Goal: Task Accomplishment & Management: Use online tool/utility

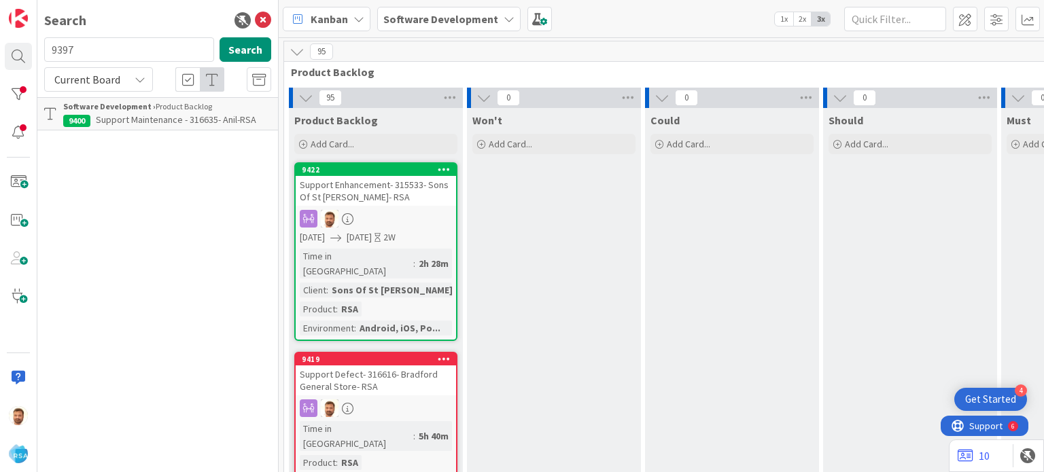
scroll to position [393, 1510]
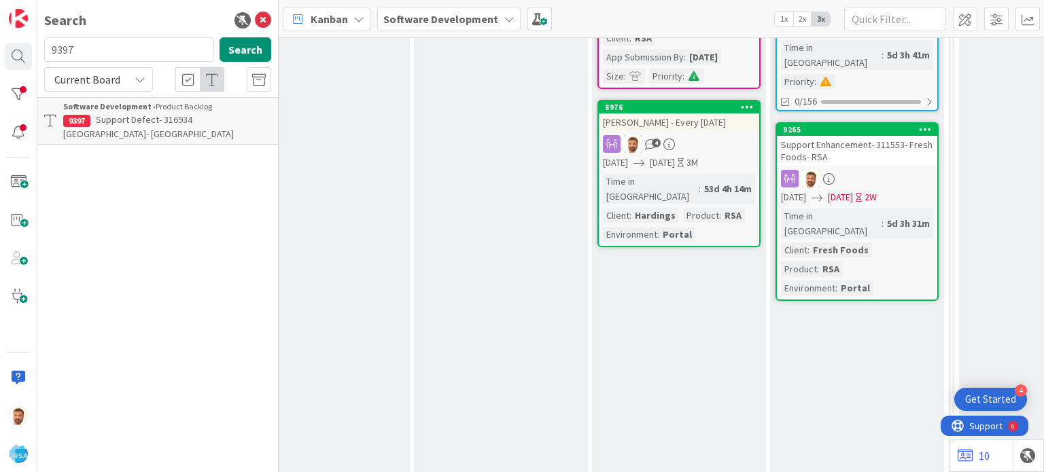
click at [119, 121] on span "Support Defect- 316934 [GEOGRAPHIC_DATA]- [GEOGRAPHIC_DATA]" at bounding box center [148, 126] width 171 height 26
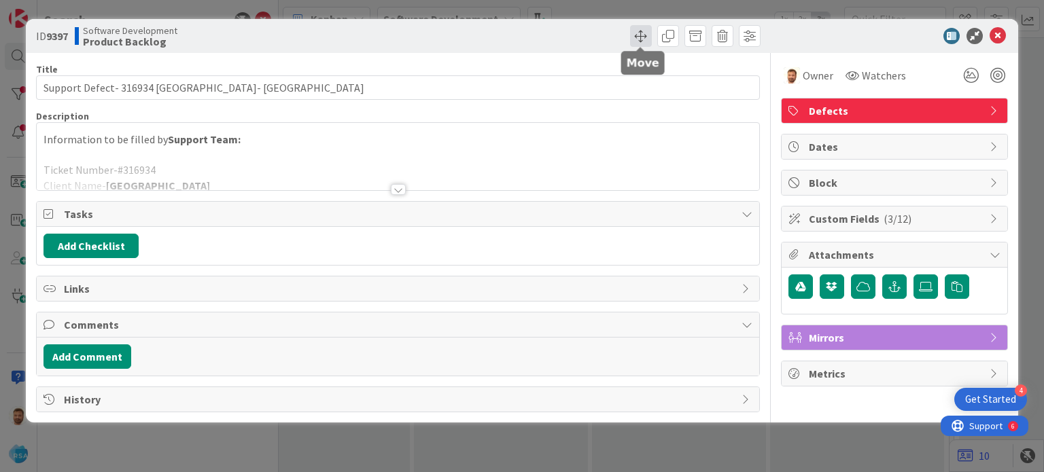
click at [636, 37] on span at bounding box center [641, 36] width 22 height 22
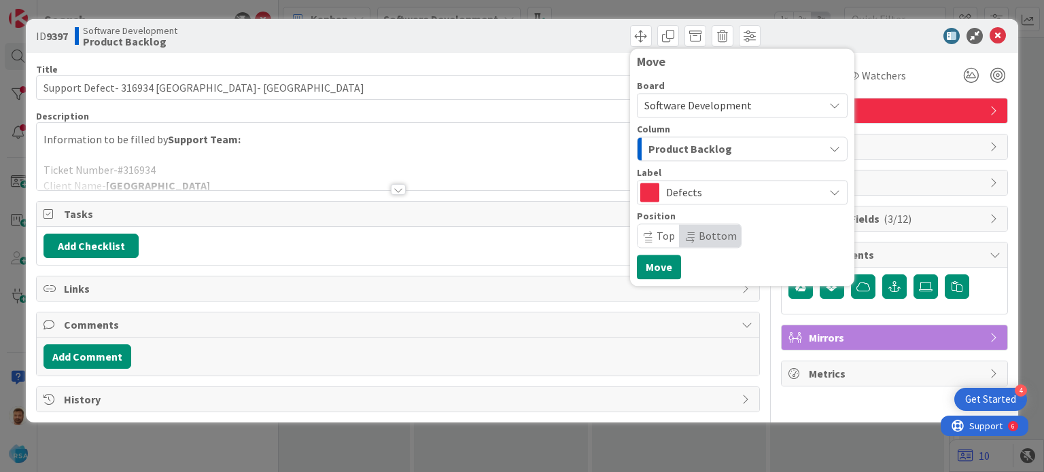
click at [663, 145] on span "Product Backlog" at bounding box center [690, 149] width 84 height 18
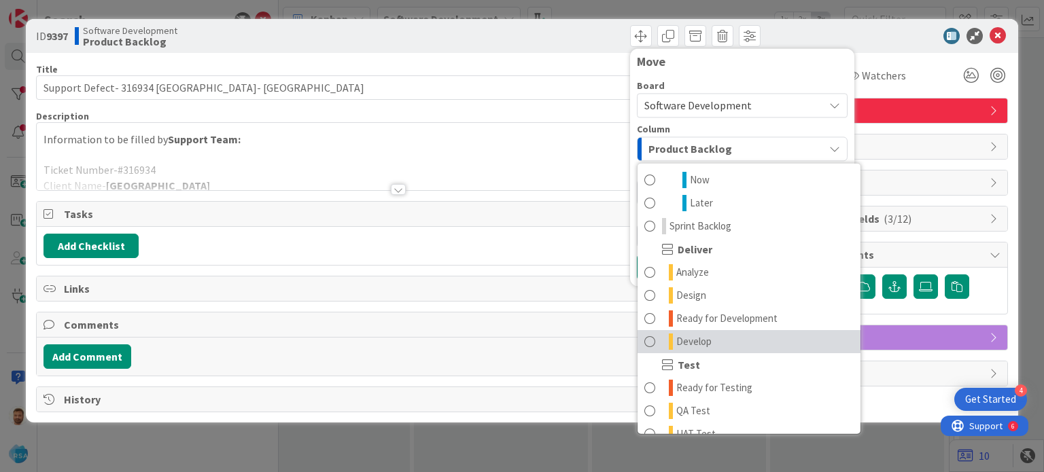
scroll to position [209, 0]
click at [740, 330] on link "Develop" at bounding box center [748, 341] width 223 height 23
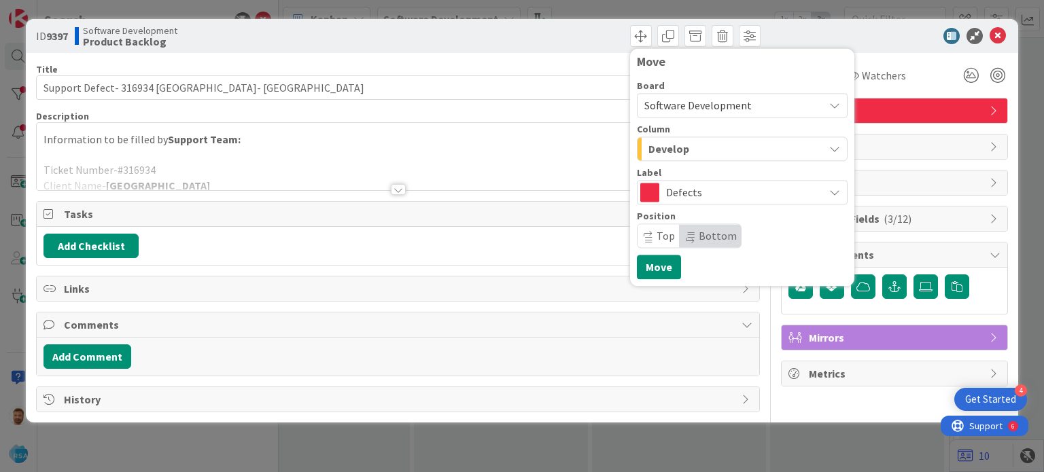
click at [682, 145] on span "Develop" at bounding box center [668, 149] width 41 height 18
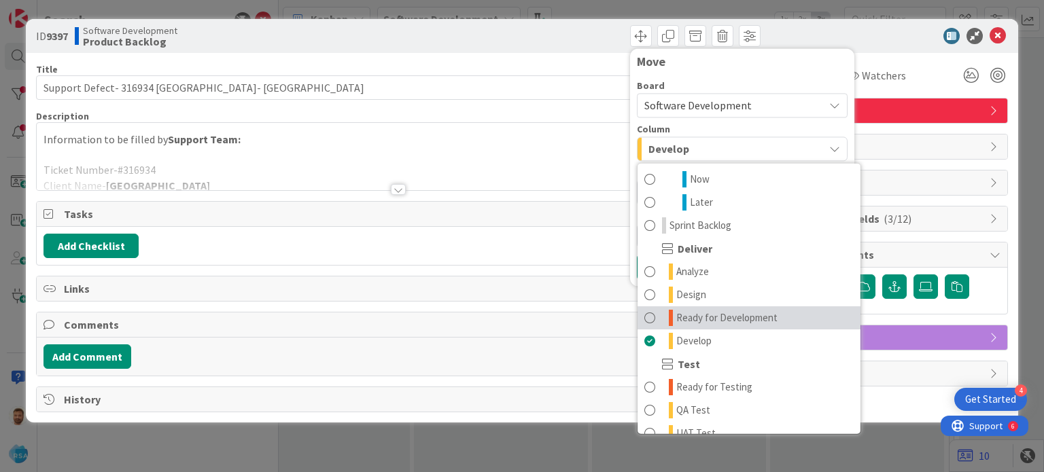
click at [710, 315] on span "Ready for Development" at bounding box center [726, 318] width 101 height 16
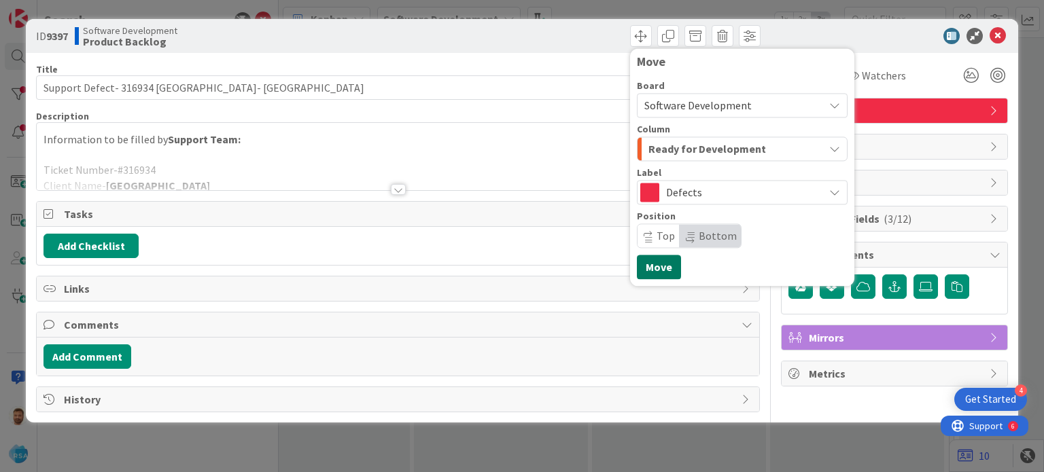
click at [658, 276] on button "Move" at bounding box center [659, 267] width 44 height 24
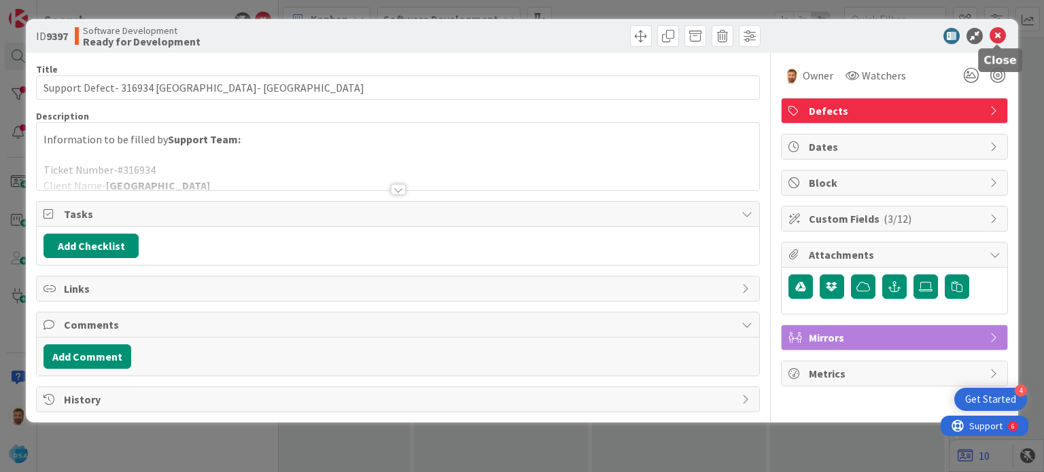
click at [999, 36] on icon at bounding box center [997, 36] width 16 height 16
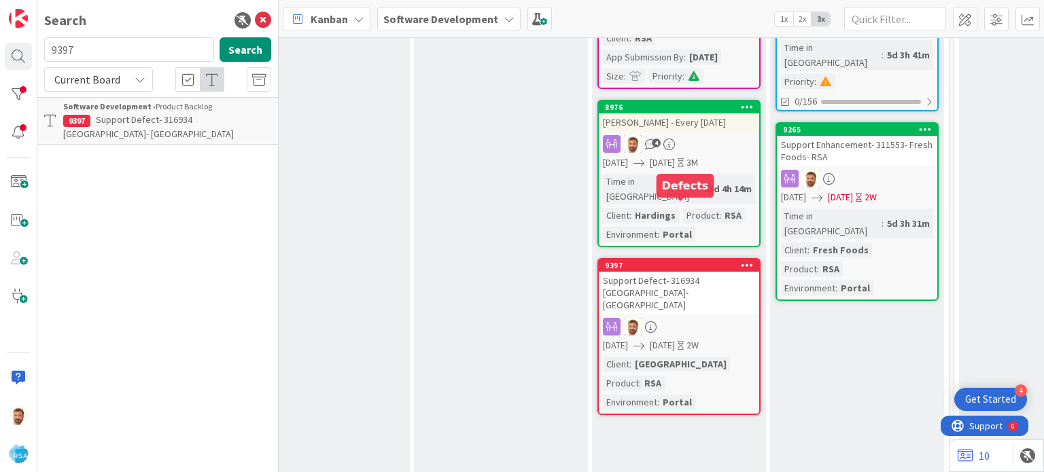
click at [669, 261] on div "9397" at bounding box center [682, 266] width 154 height 10
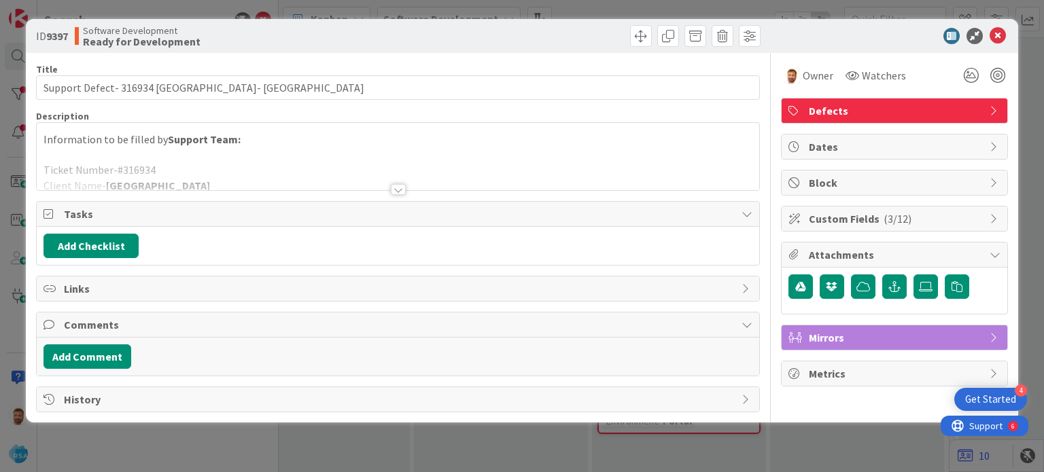
click at [98, 410] on div "History" at bounding box center [397, 400] width 723 height 26
click at [104, 355] on button "Add Comment" at bounding box center [87, 356] width 88 height 24
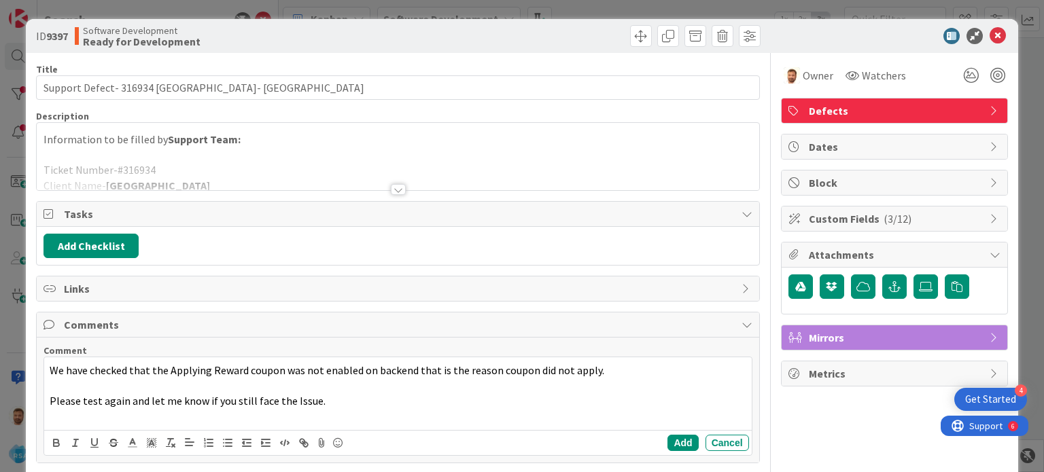
scroll to position [53, 0]
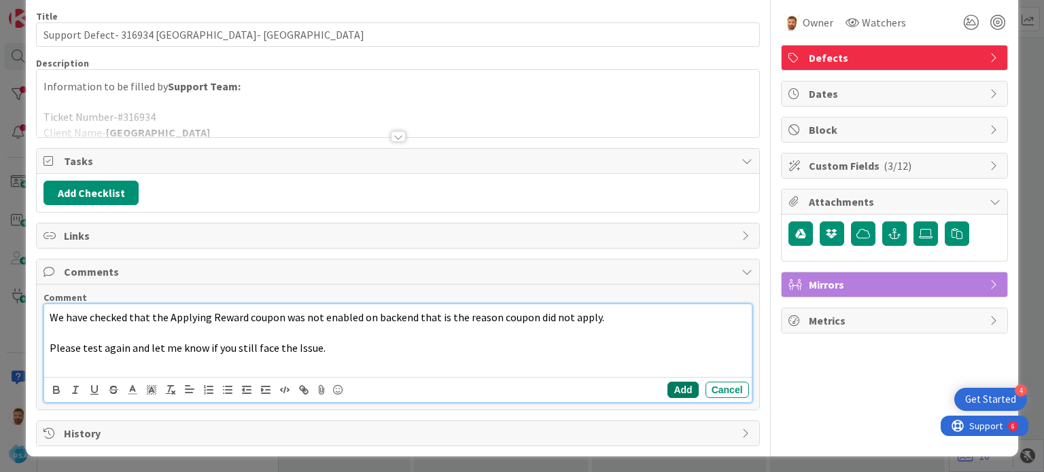
click at [669, 389] on button "Add" at bounding box center [682, 390] width 31 height 16
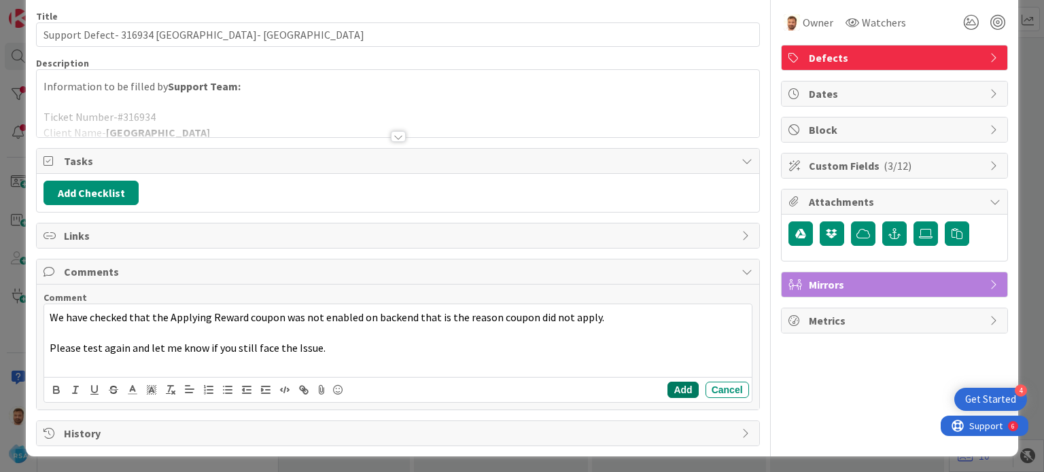
scroll to position [0, 0]
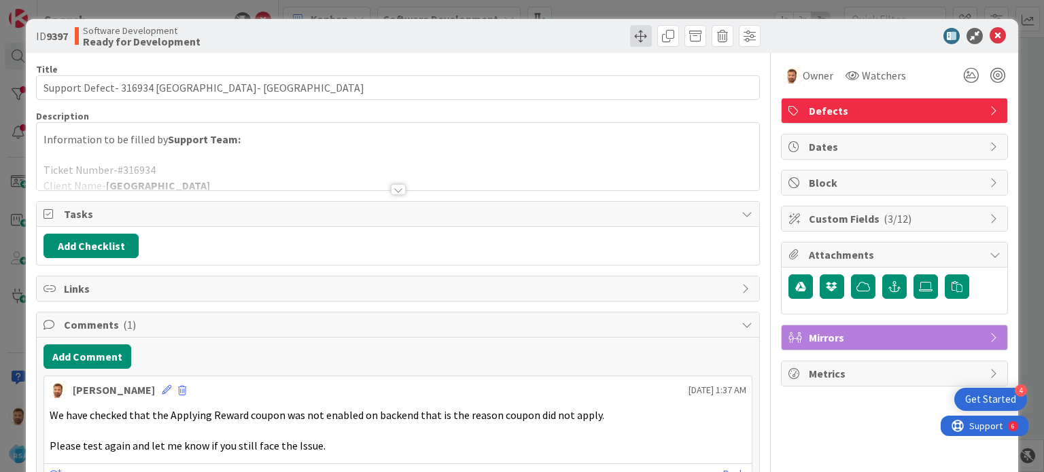
click at [637, 35] on span at bounding box center [641, 36] width 22 height 22
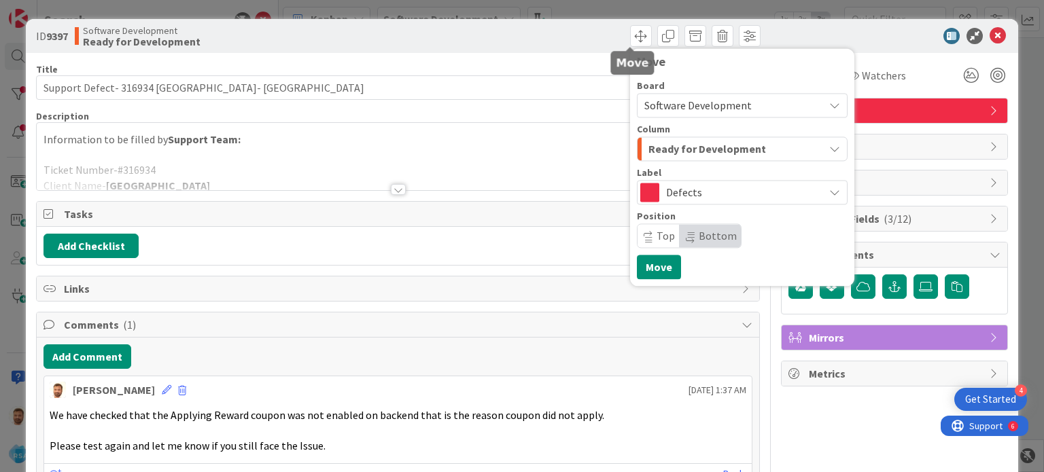
click at [654, 103] on span "Software Development" at bounding box center [697, 106] width 107 height 14
click at [669, 156] on span "Ready for Development" at bounding box center [707, 149] width 118 height 18
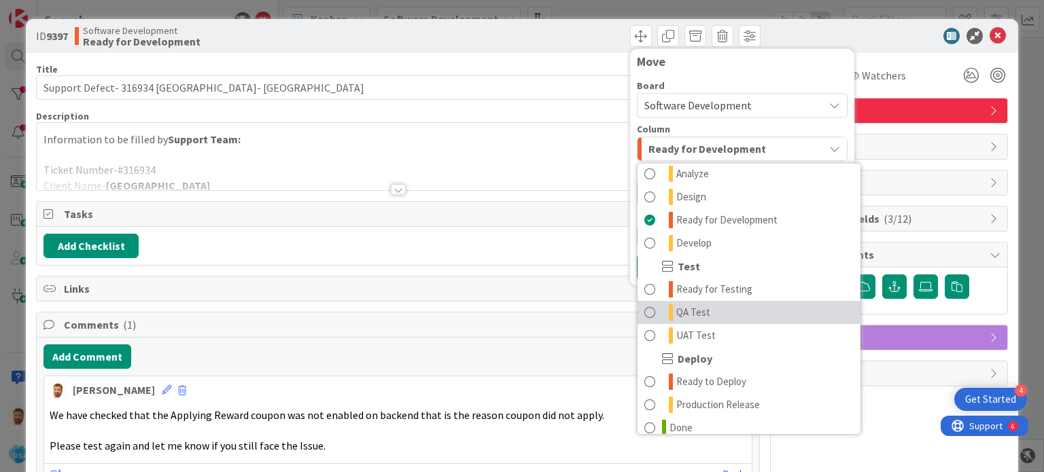
scroll to position [309, 0]
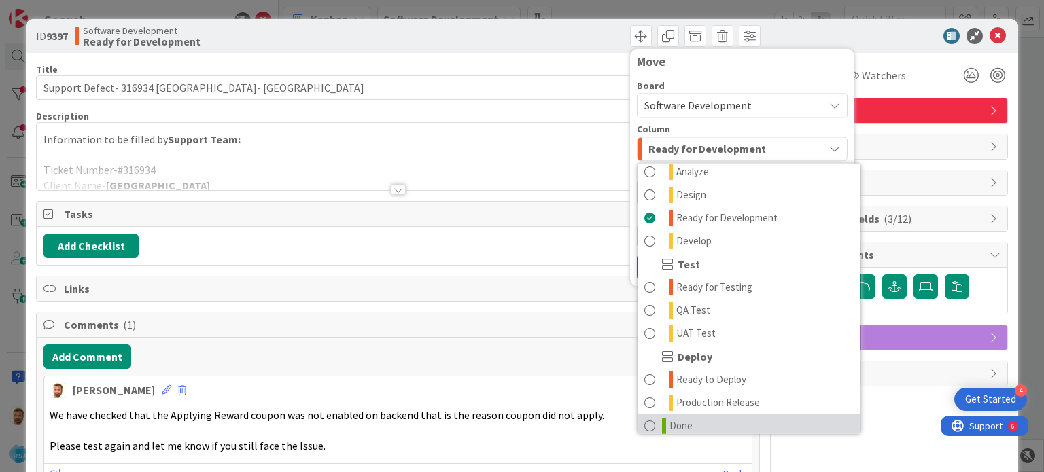
click at [669, 423] on span "Done" at bounding box center [680, 426] width 23 height 16
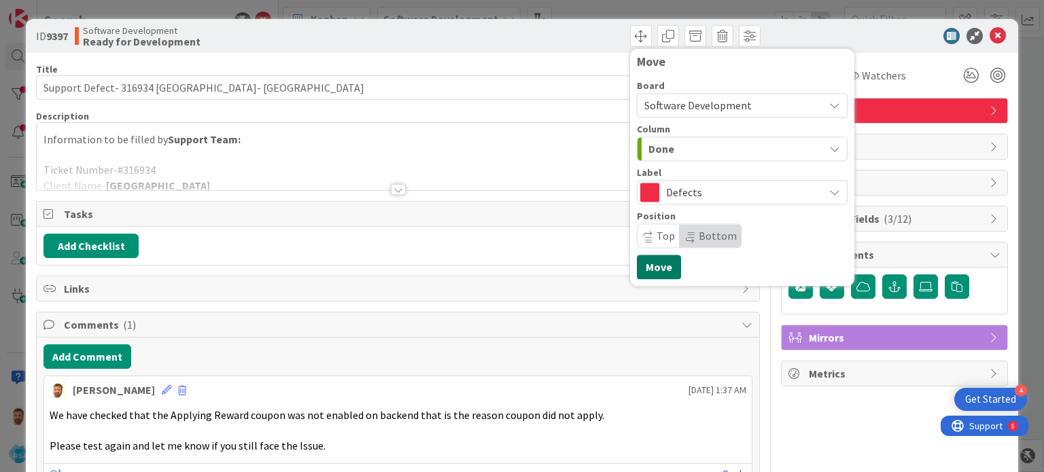
click at [652, 266] on button "Move" at bounding box center [659, 267] width 44 height 24
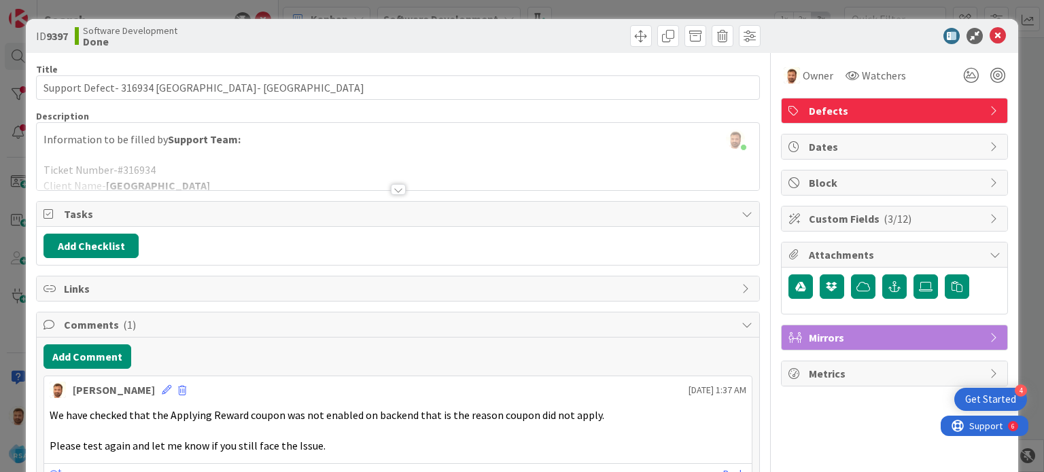
click at [989, 37] on icon at bounding box center [997, 36] width 16 height 16
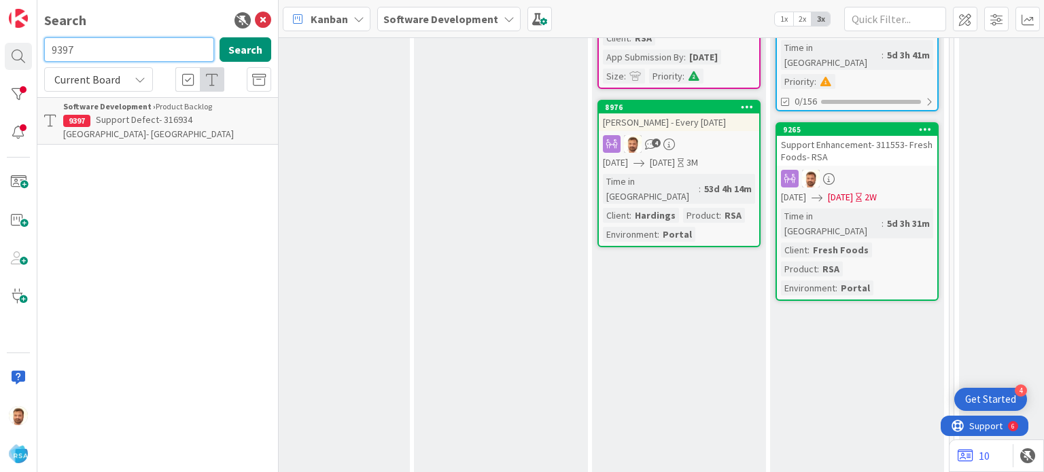
click at [84, 46] on input "9397" at bounding box center [129, 49] width 170 height 24
type input "9418"
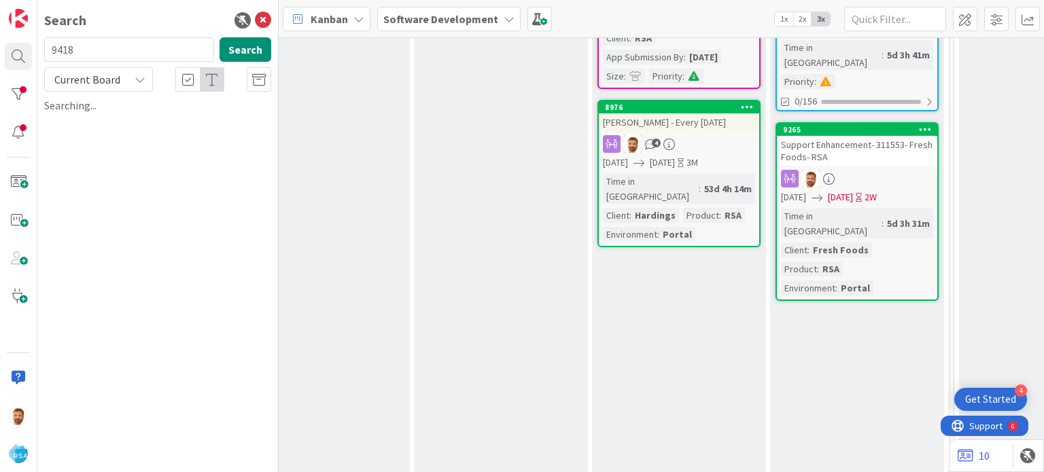
click at [130, 111] on div "Searching..." at bounding box center [157, 105] width 227 height 16
click at [130, 111] on b "Software Development ›" at bounding box center [109, 106] width 92 height 10
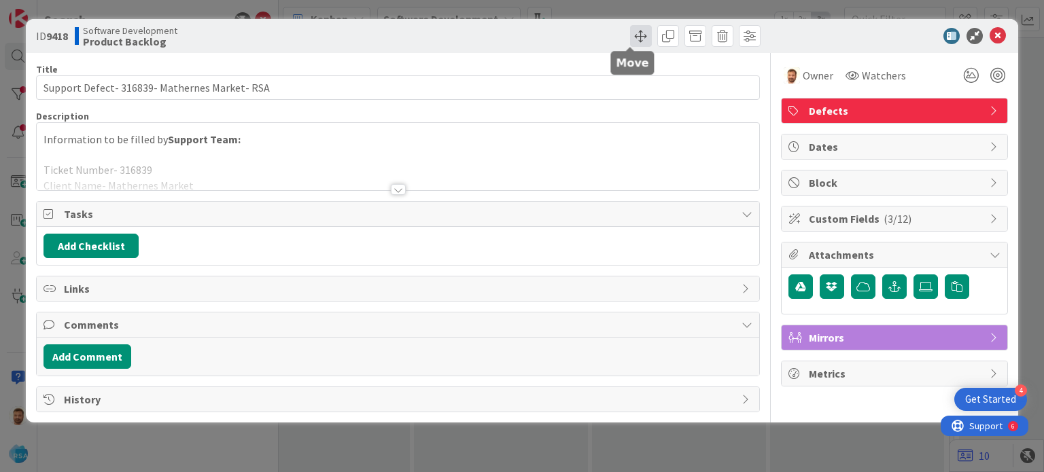
click at [629, 35] on div at bounding box center [581, 36] width 359 height 22
click at [640, 37] on span at bounding box center [641, 36] width 22 height 22
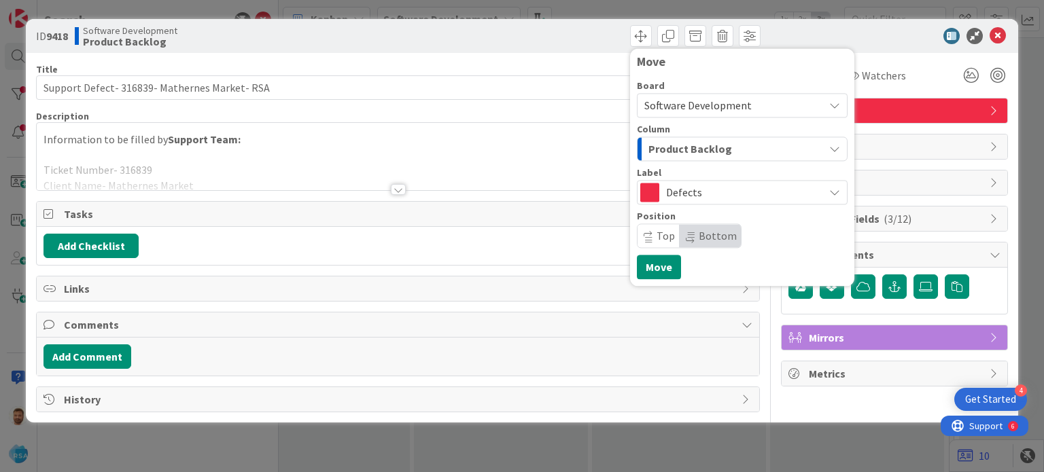
click at [673, 148] on span "Product Backlog" at bounding box center [690, 149] width 84 height 18
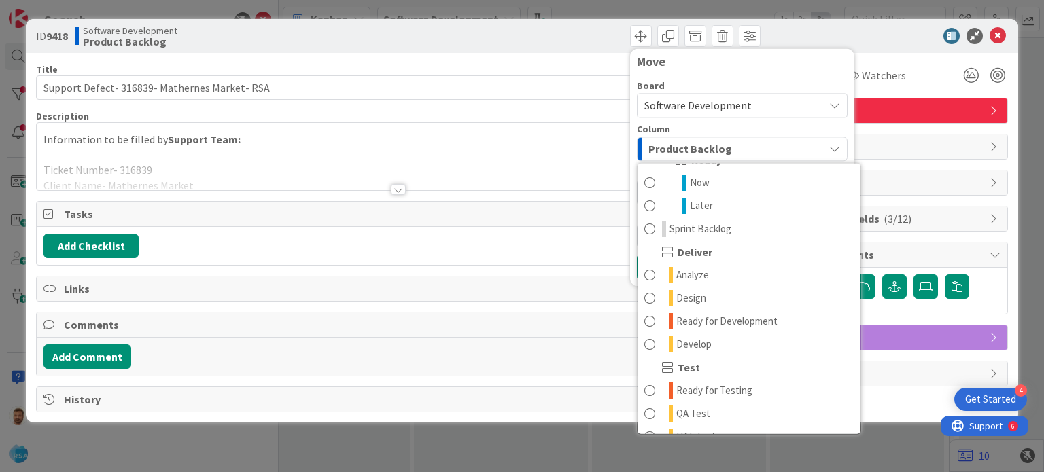
scroll to position [211, 0]
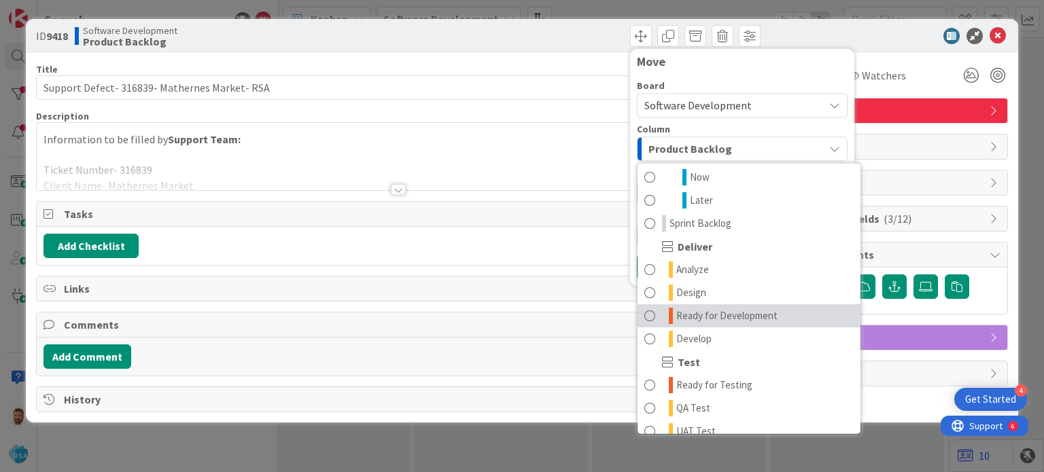
click at [756, 308] on span "Ready for Development" at bounding box center [726, 316] width 101 height 16
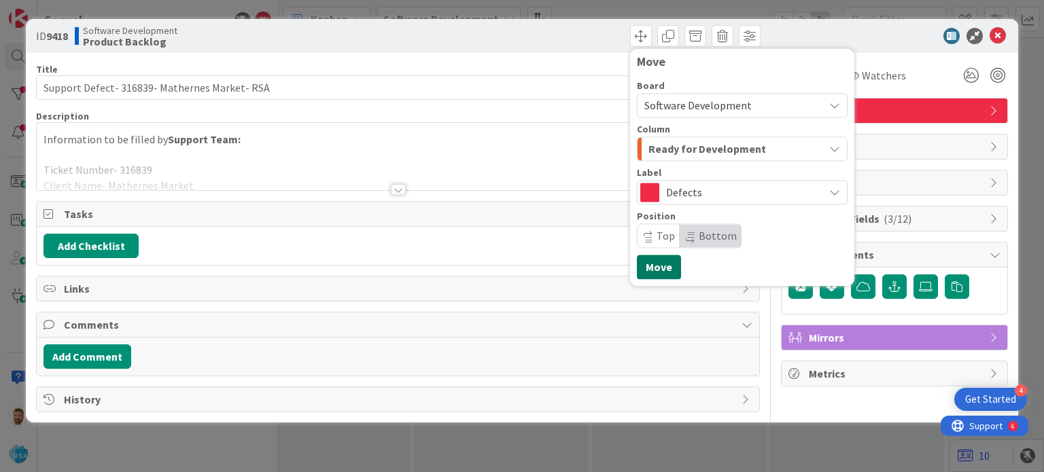
click at [661, 259] on button "Move" at bounding box center [659, 267] width 44 height 24
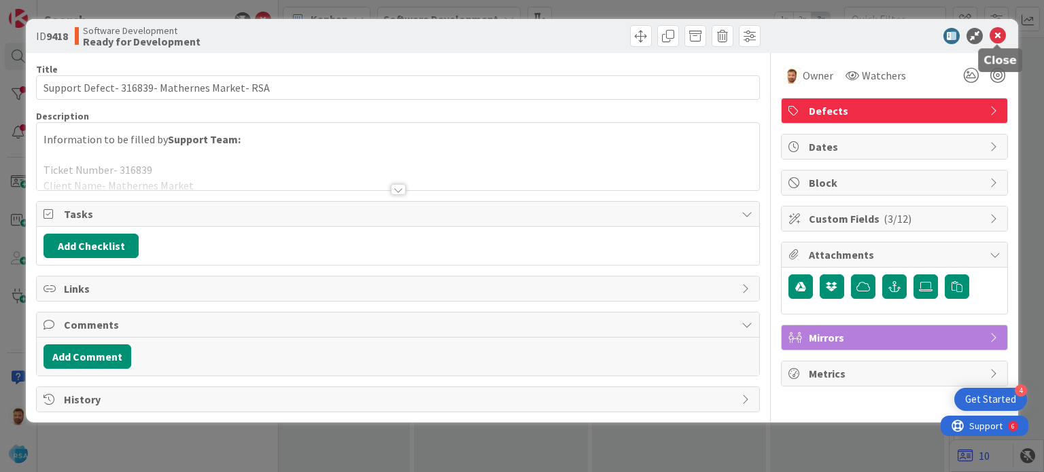
click at [1000, 33] on icon at bounding box center [997, 36] width 16 height 16
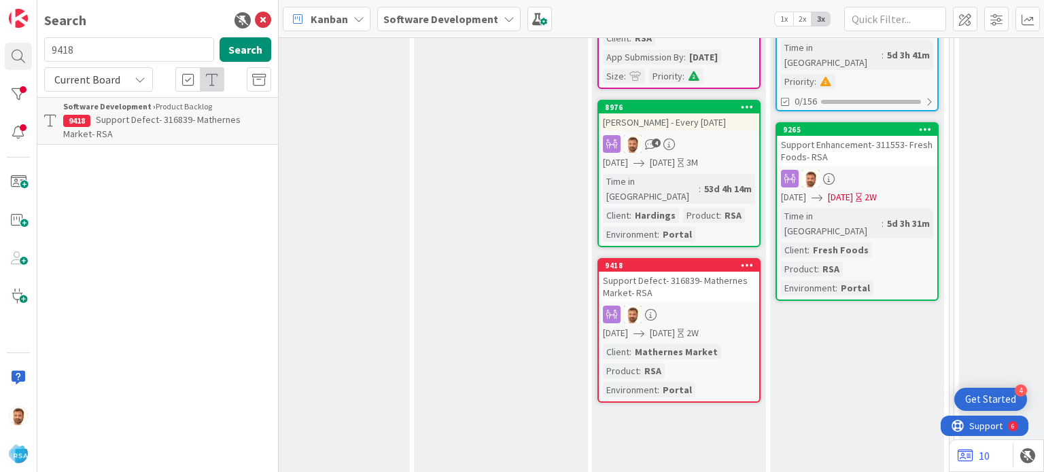
click at [634, 272] on div "Support Defect- 316839- Mathernes Market- RSA" at bounding box center [679, 287] width 160 height 30
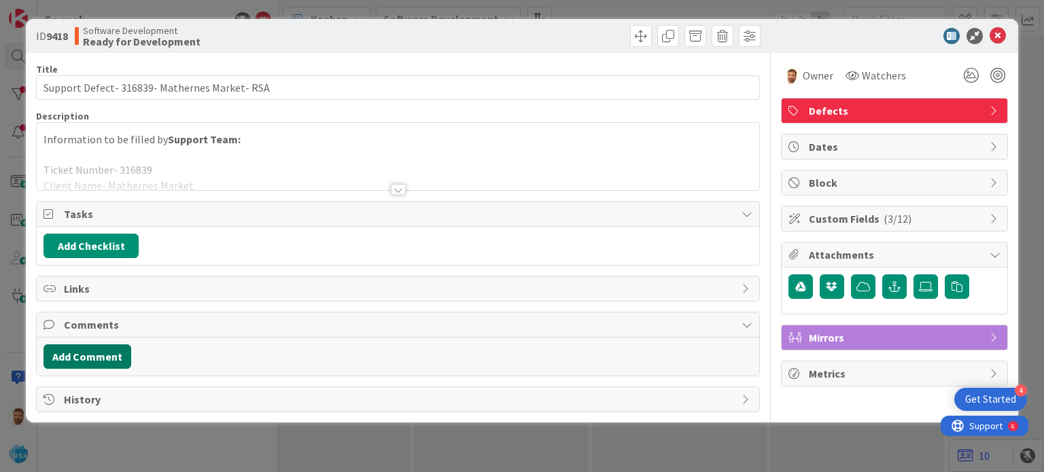
click at [95, 353] on button "Add Comment" at bounding box center [87, 356] width 88 height 24
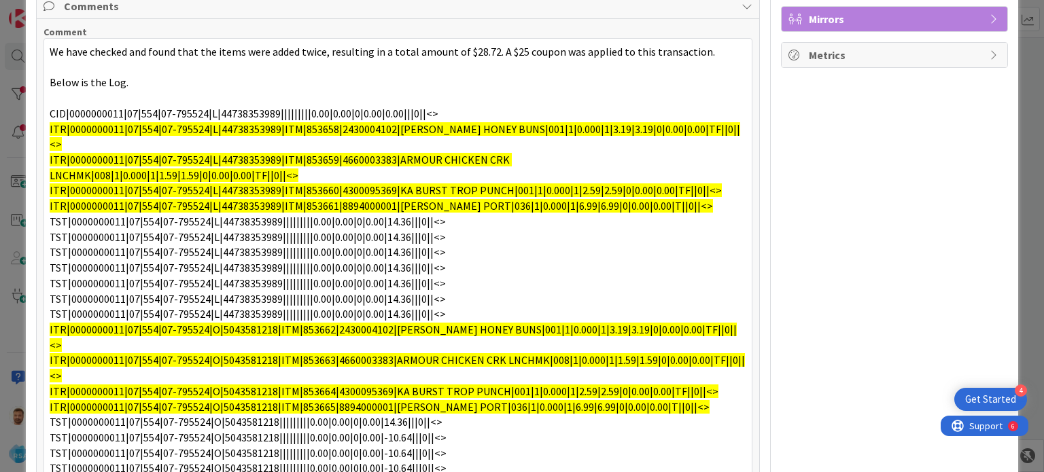
scroll to position [424, 0]
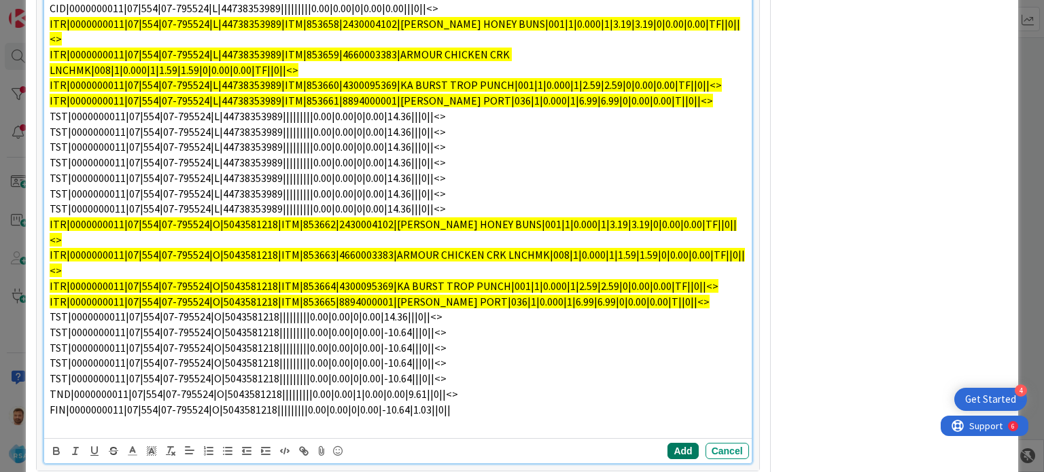
click at [677, 443] on button "Add" at bounding box center [682, 451] width 31 height 16
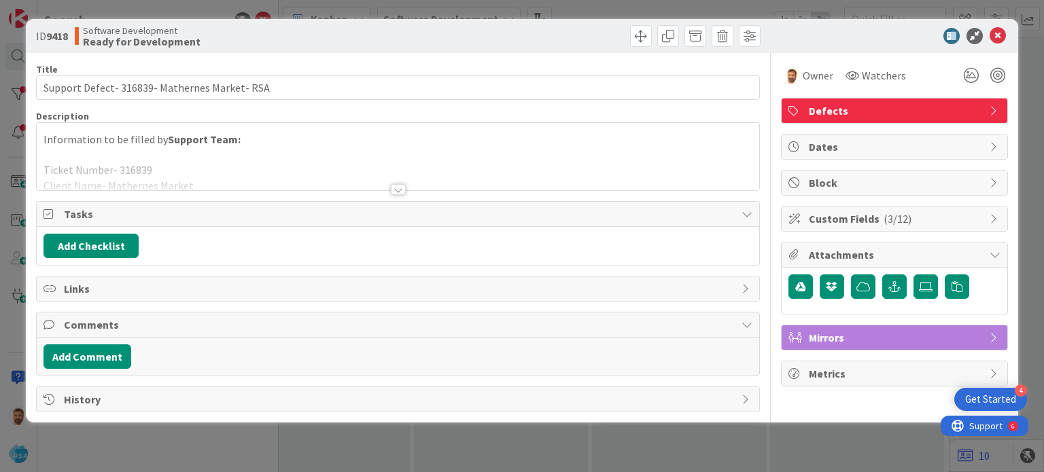
scroll to position [0, 0]
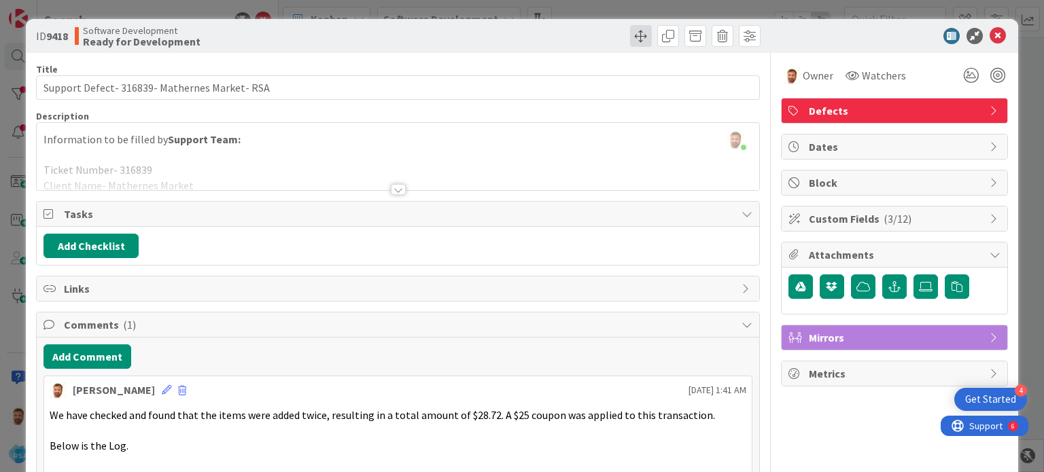
click at [630, 30] on span at bounding box center [641, 36] width 22 height 22
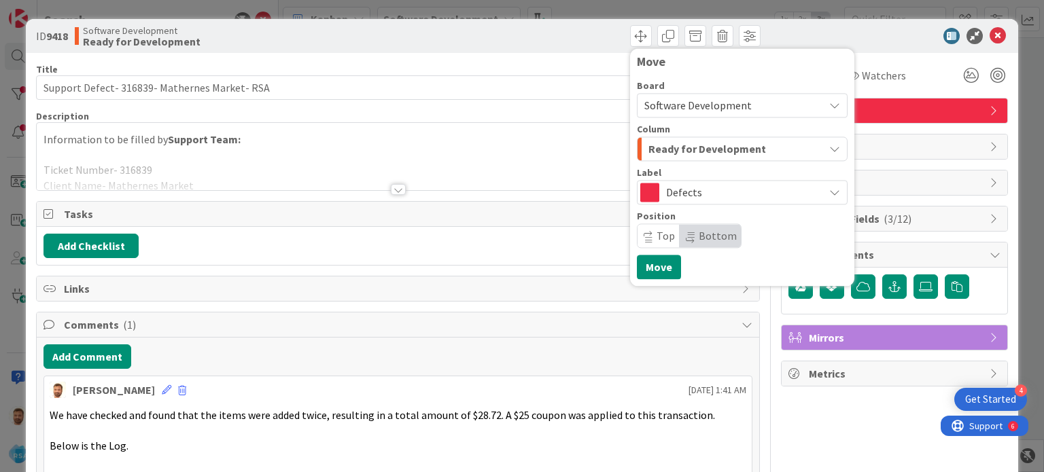
click at [668, 135] on div "Column Ready for Development" at bounding box center [742, 142] width 211 height 37
click at [673, 166] on div "Board Software Development Column Ready for Development Label Defects Position …" at bounding box center [742, 164] width 211 height 167
click at [677, 149] on span "Ready for Development" at bounding box center [707, 149] width 118 height 18
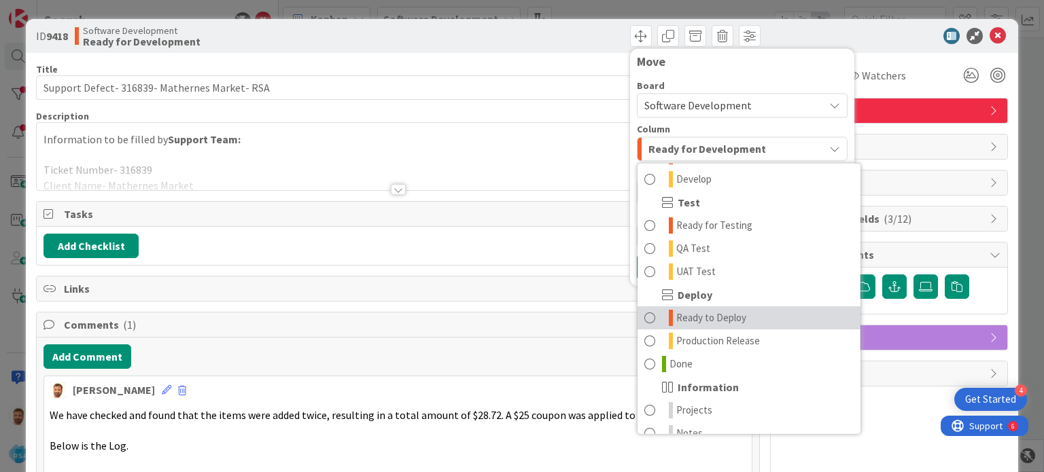
scroll to position [375, 0]
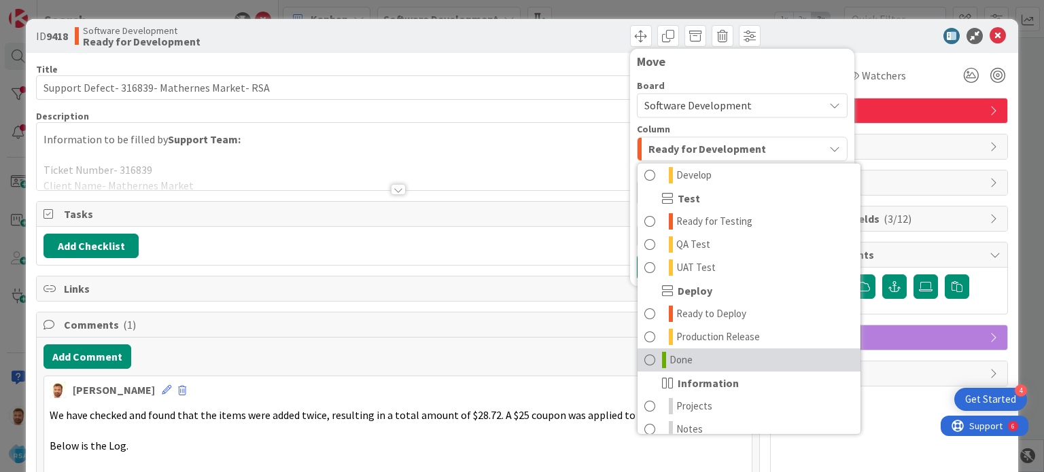
click at [644, 362] on span at bounding box center [649, 360] width 11 height 16
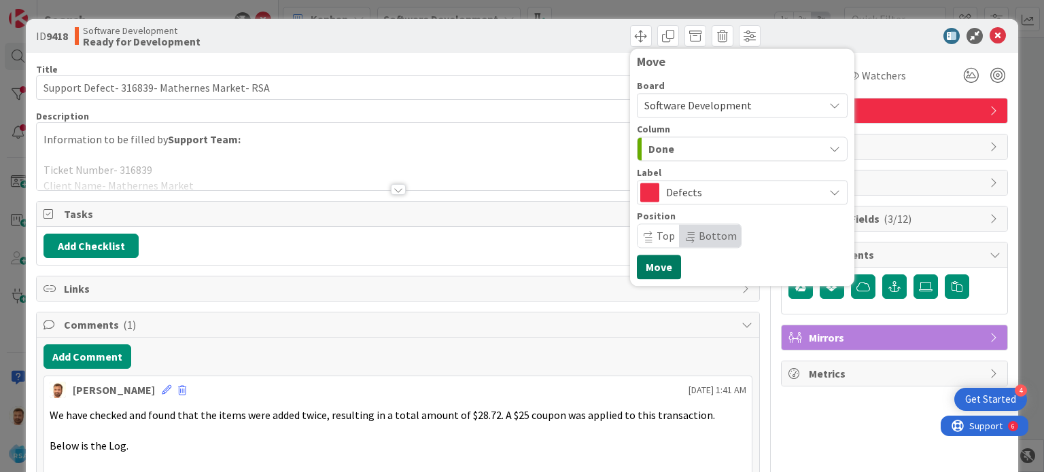
click at [640, 278] on button "Move" at bounding box center [659, 267] width 44 height 24
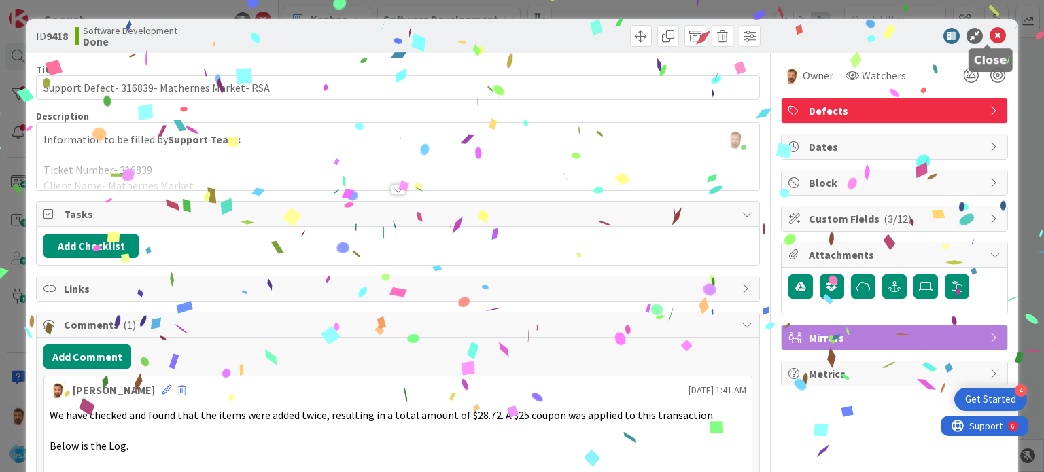
click at [989, 37] on icon at bounding box center [997, 36] width 16 height 16
